Goal: Navigation & Orientation: Find specific page/section

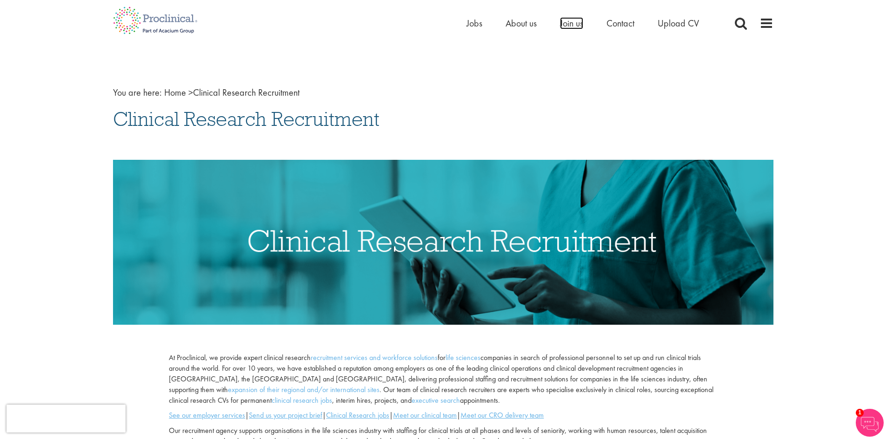
click at [574, 25] on span "Join us" at bounding box center [571, 23] width 23 height 12
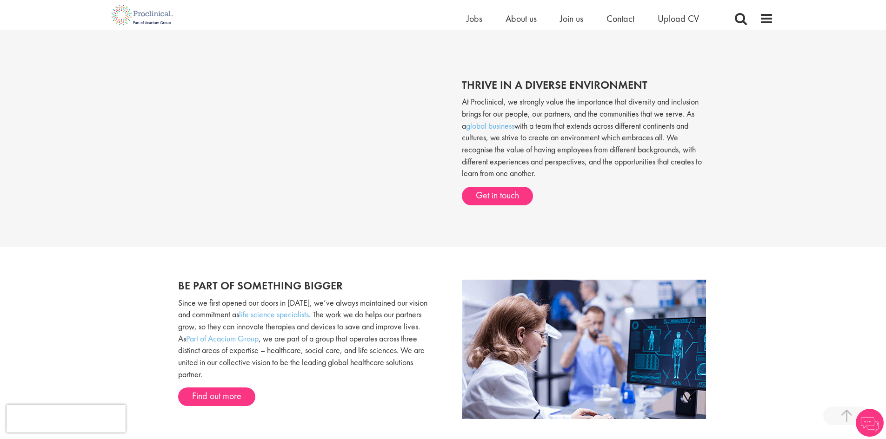
scroll to position [769, 0]
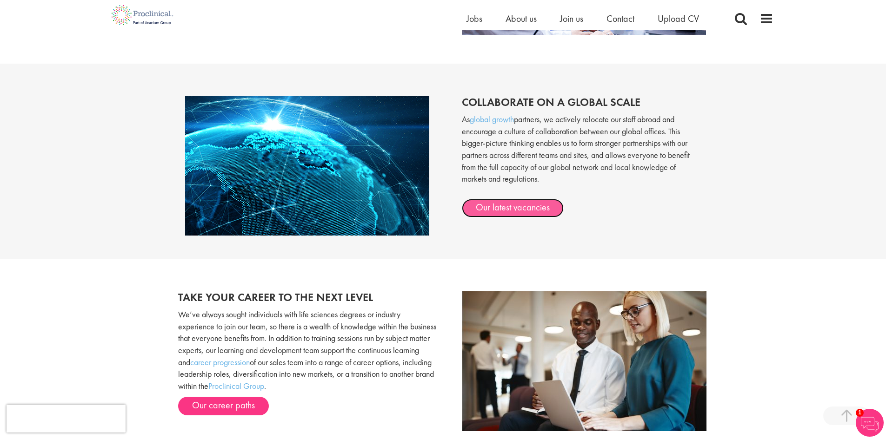
click at [528, 208] on link "Our latest vacancies" at bounding box center [513, 208] width 102 height 19
